Goal: Task Accomplishment & Management: Manage account settings

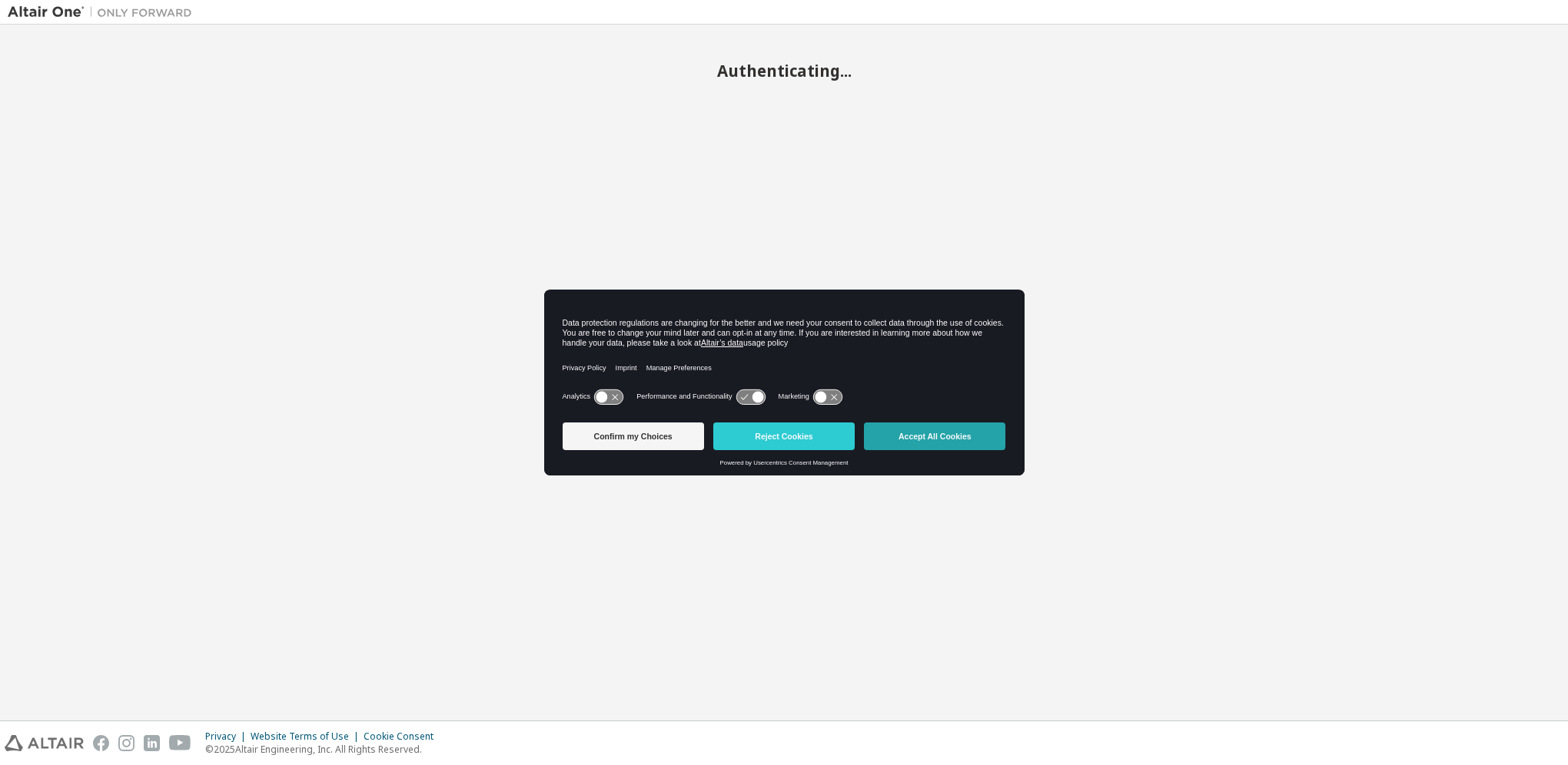
click at [918, 445] on button "Accept All Cookies" at bounding box center [935, 436] width 141 height 27
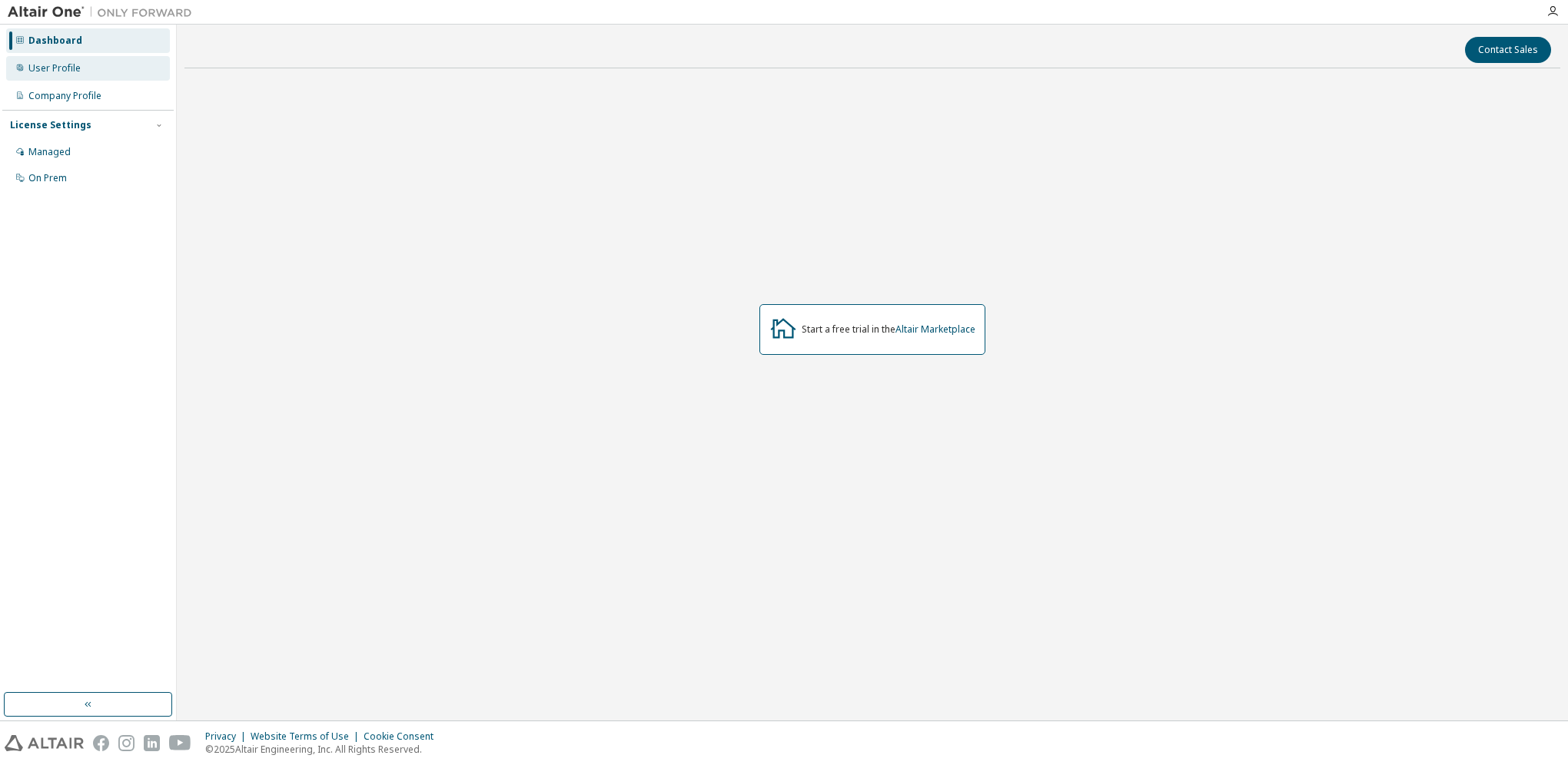
click at [59, 74] on div "User Profile" at bounding box center [54, 68] width 52 height 13
